Goal: Navigation & Orientation: Find specific page/section

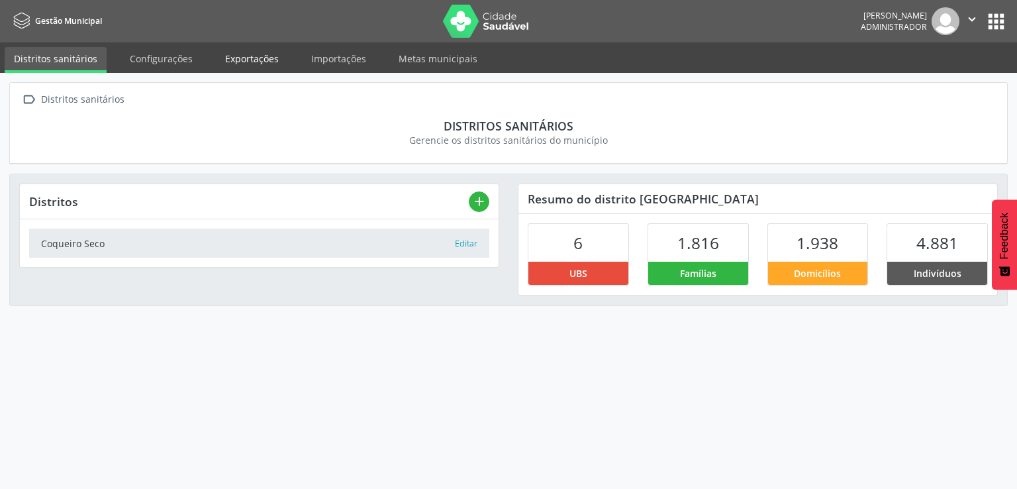
click at [246, 64] on link "Exportações" at bounding box center [252, 58] width 72 height 23
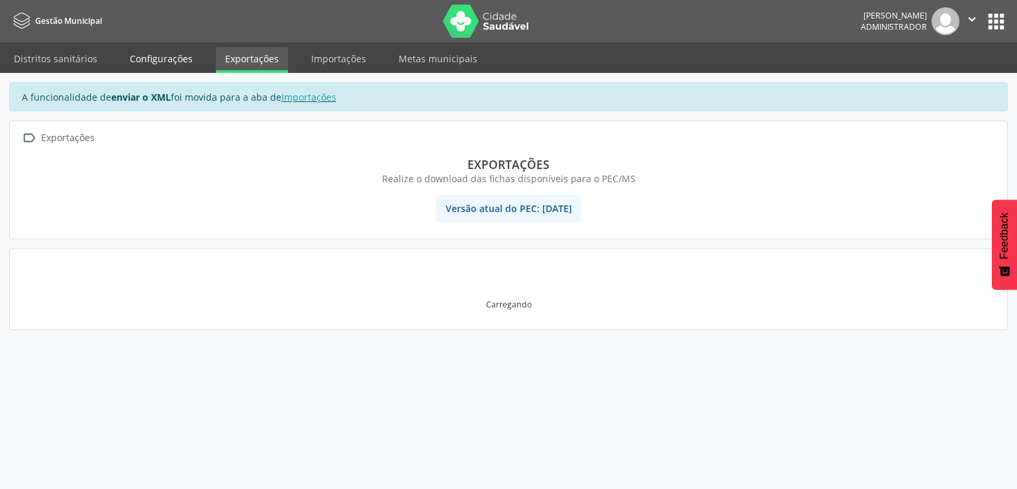
click at [176, 70] on link "Configurações" at bounding box center [161, 58] width 81 height 23
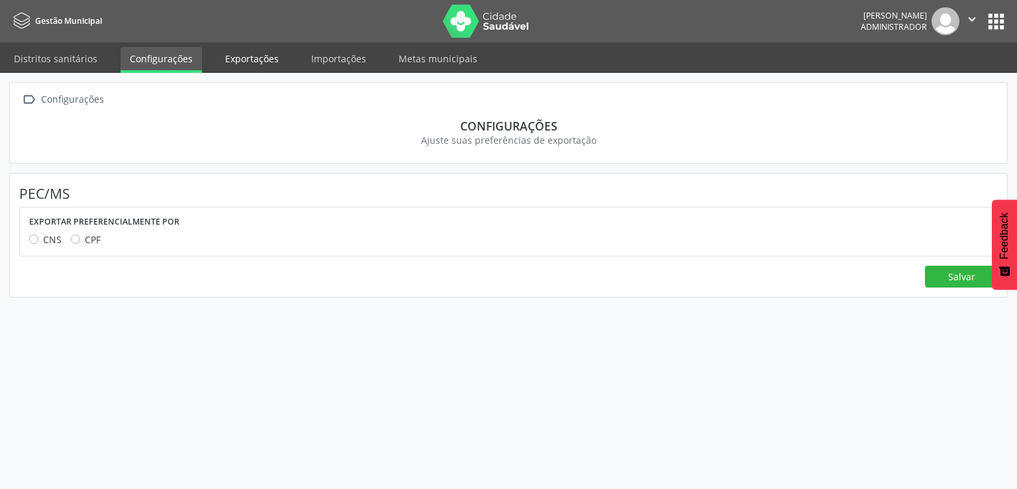
click at [217, 67] on link "Exportações" at bounding box center [252, 58] width 72 height 23
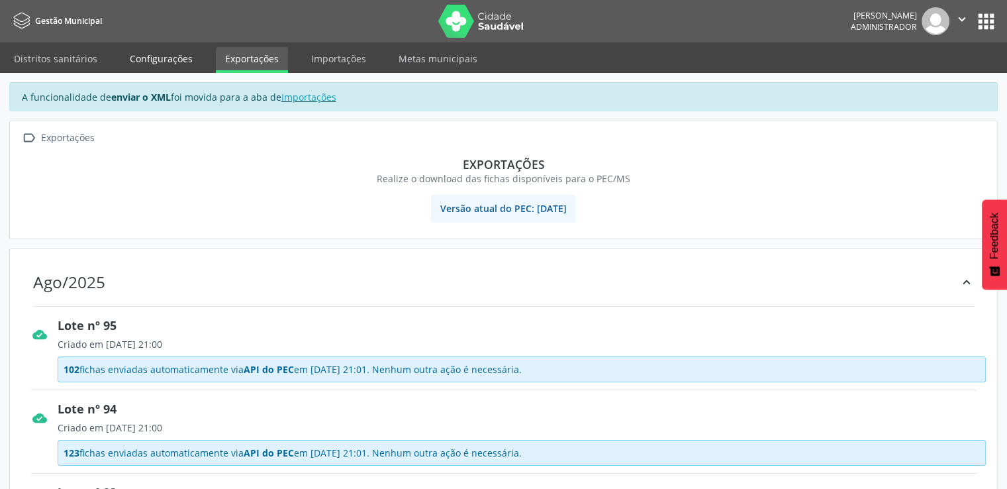
click at [168, 62] on link "Configurações" at bounding box center [161, 58] width 81 height 23
